Goal: Information Seeking & Learning: Find specific fact

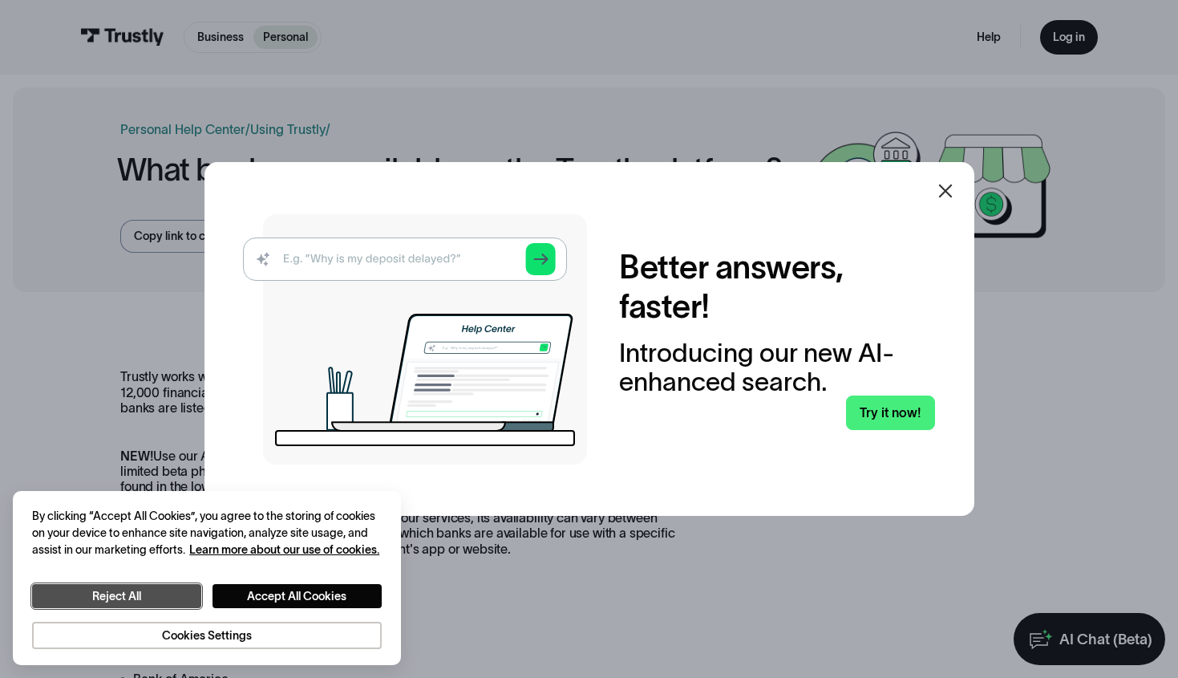
click at [143, 594] on button "Reject All" at bounding box center [116, 596] width 169 height 24
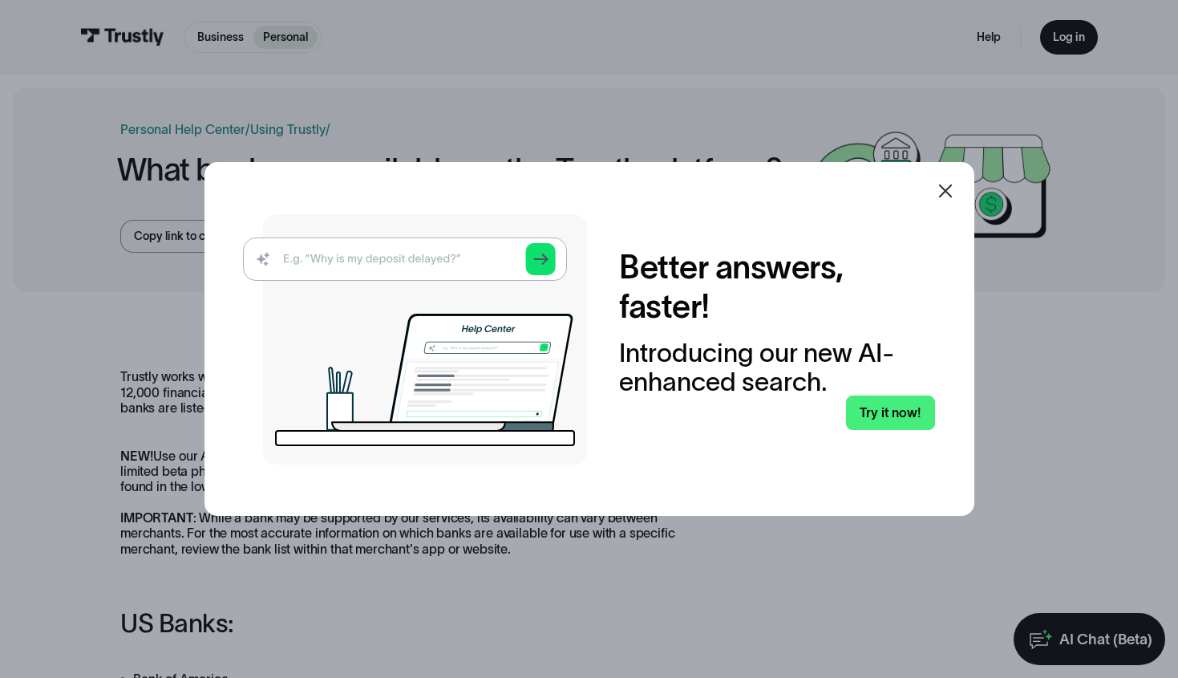
click at [387, 254] on img at bounding box center [415, 339] width 344 height 250
click at [545, 259] on img at bounding box center [415, 339] width 344 height 250
click at [891, 410] on link "Try it now!" at bounding box center [890, 412] width 89 height 34
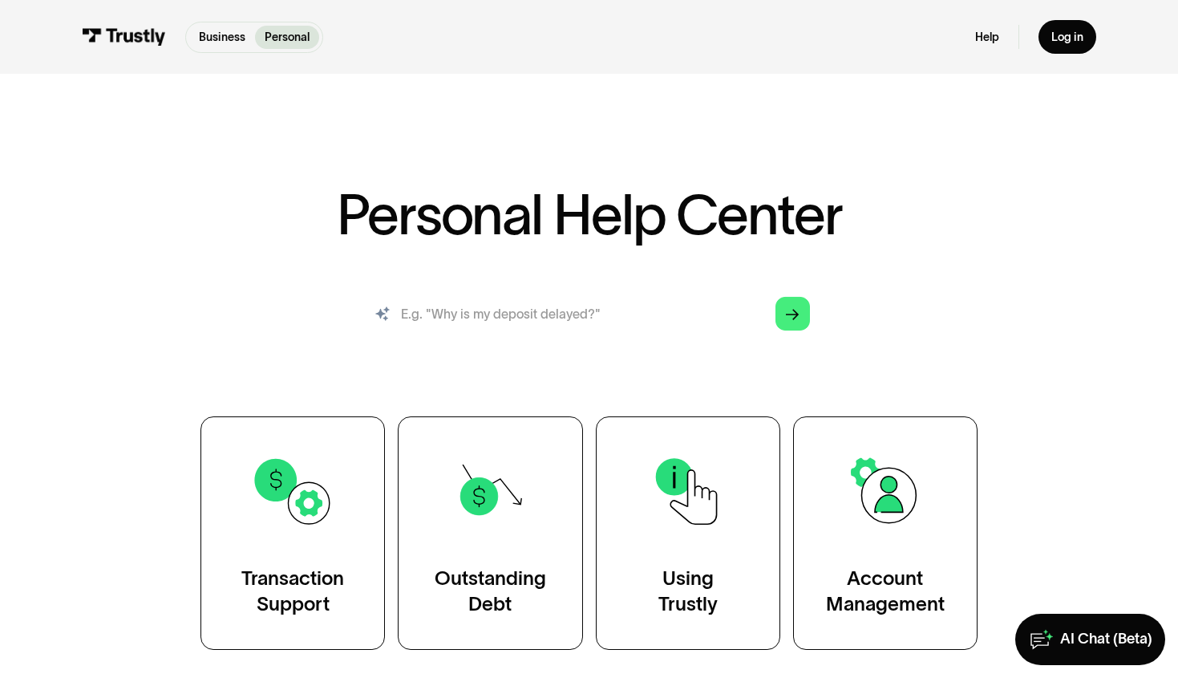
click at [525, 303] on input "search" at bounding box center [588, 313] width 467 height 51
type input "list of supported institutions"
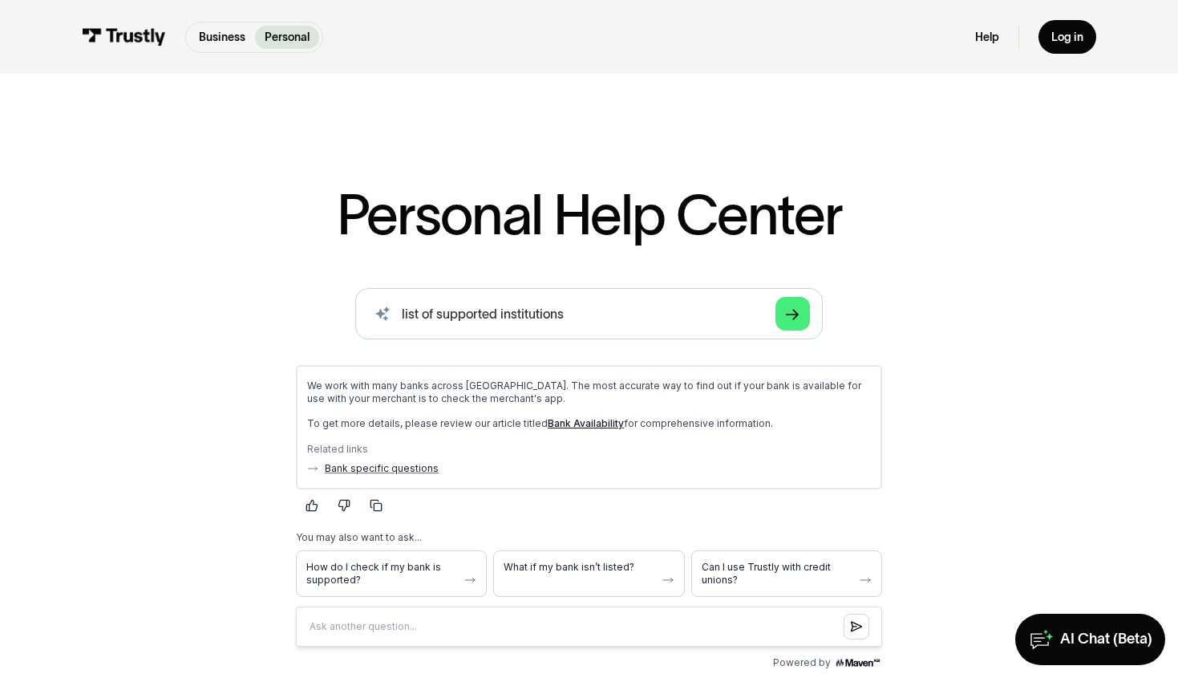
click at [561, 423] on link "Bank Availability" at bounding box center [586, 422] width 76 height 12
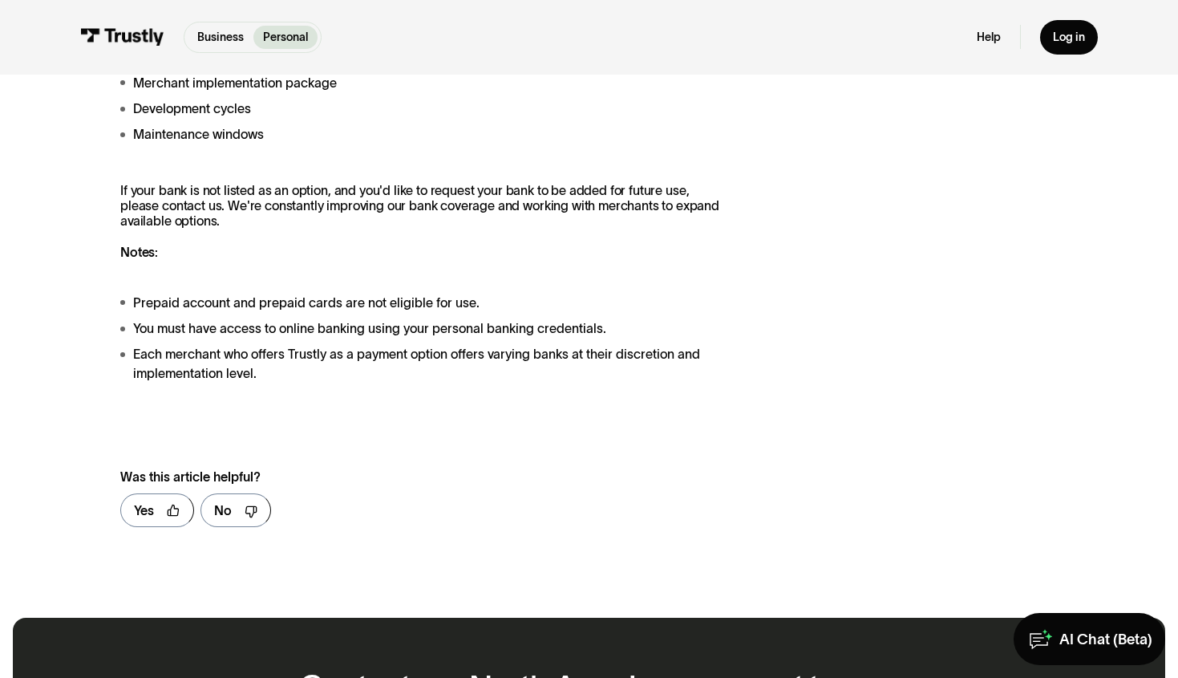
scroll to position [2173, 0]
